Goal: Find specific page/section

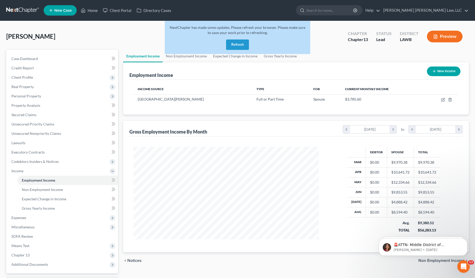
scroll to position [93, 195]
click at [22, 10] on link at bounding box center [22, 10] width 33 height 9
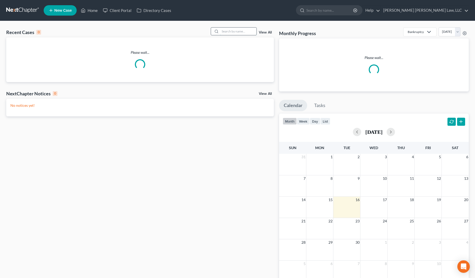
click at [229, 29] on input "search" at bounding box center [238, 32] width 36 height 8
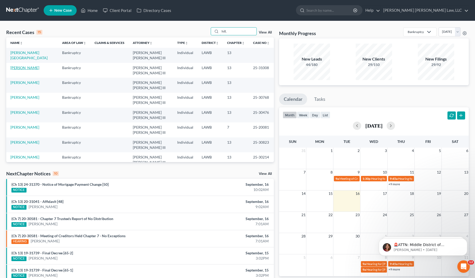
type input "hill,"
click at [17, 65] on link "[PERSON_NAME]" at bounding box center [24, 67] width 29 height 4
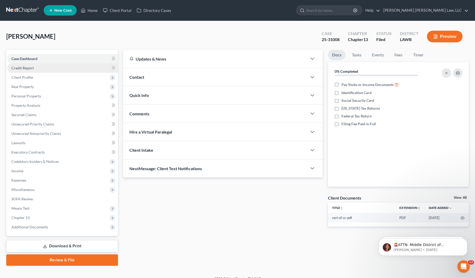
click at [40, 68] on link "Credit Report" at bounding box center [62, 67] width 111 height 9
